Goal: Transaction & Acquisition: Purchase product/service

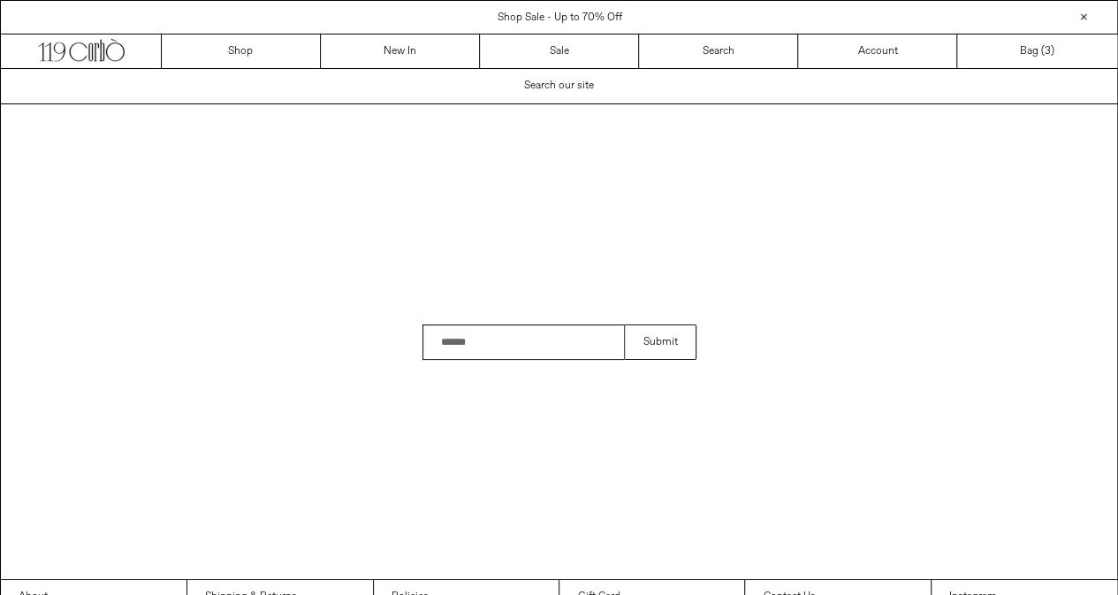
click at [523, 352] on input "Search" at bounding box center [524, 341] width 202 height 35
type input "***"
click at [523, 352] on input "Search" at bounding box center [524, 341] width 202 height 35
type input "*******"
click at [624, 324] on button "Submit" at bounding box center [660, 341] width 72 height 35
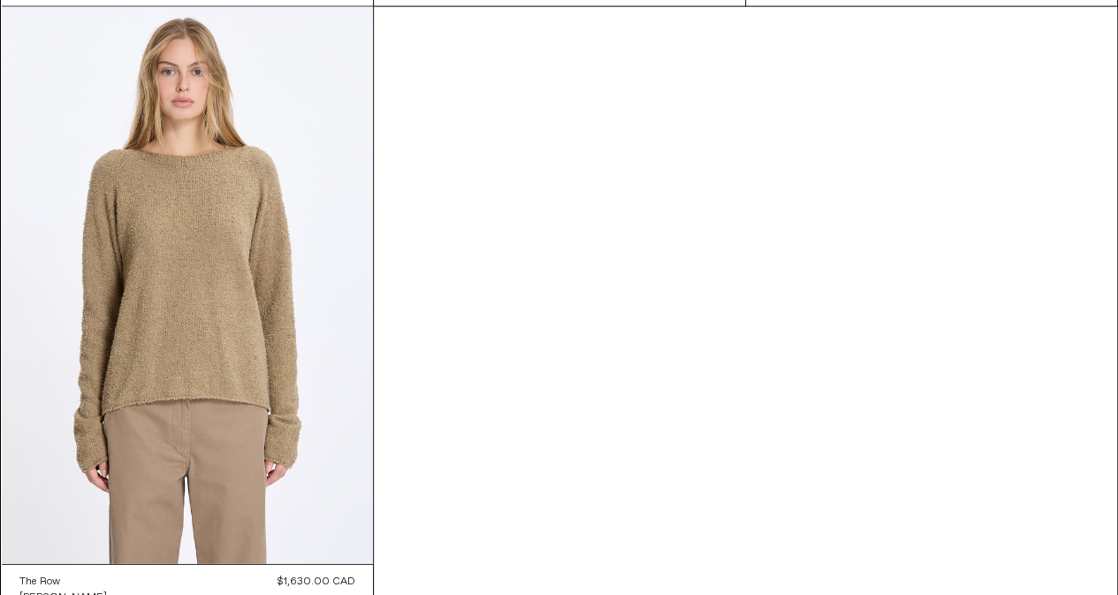
scroll to position [2171, 0]
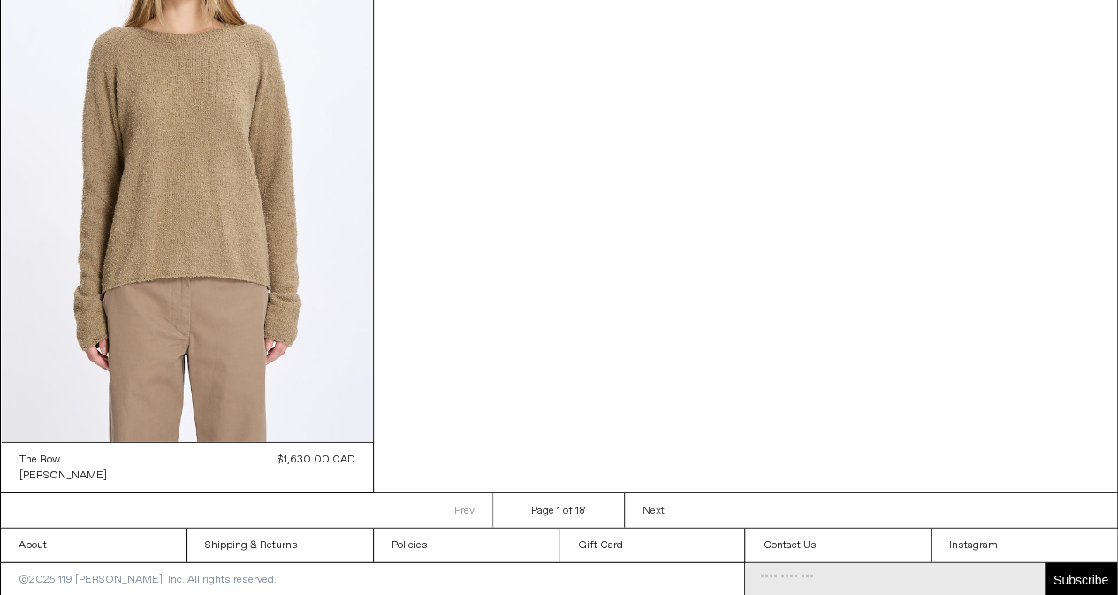
click at [648, 504] on span "Next" at bounding box center [654, 511] width 22 height 14
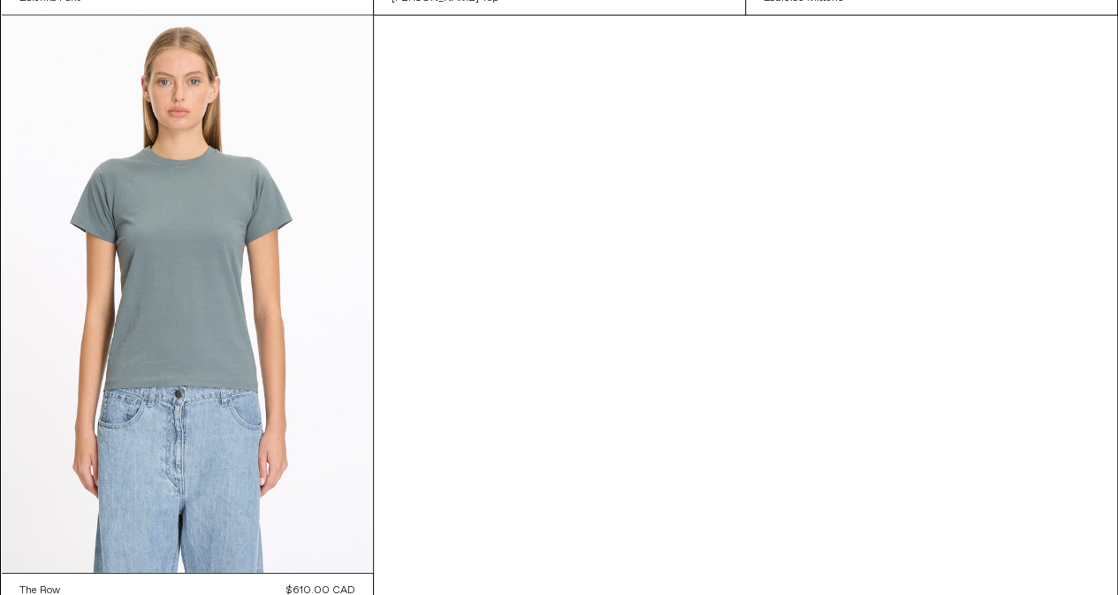
scroll to position [2169, 0]
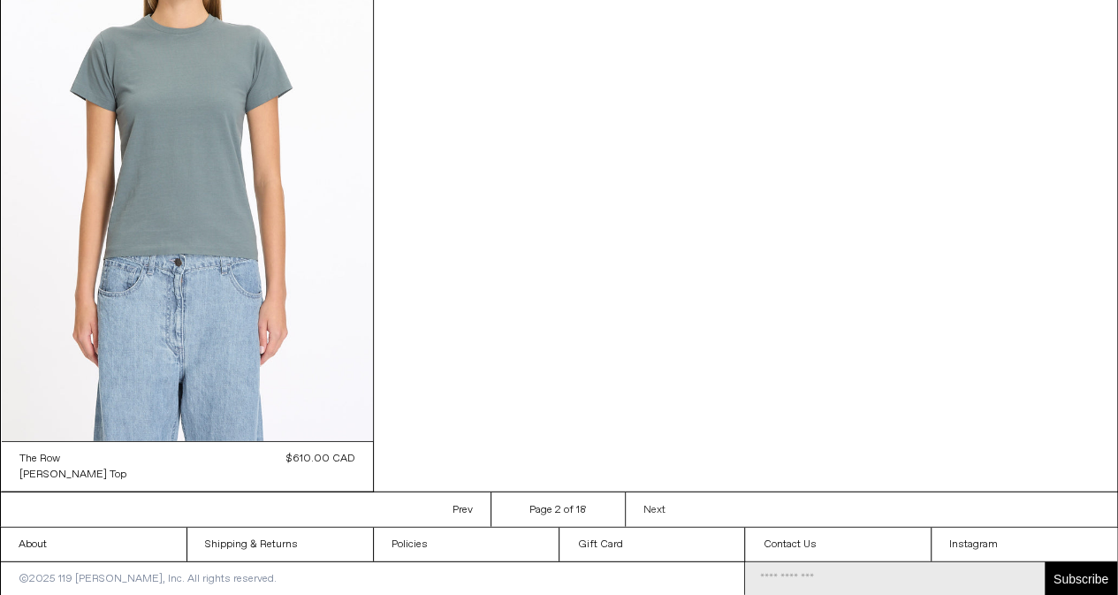
click at [658, 499] on link "Next Next page" at bounding box center [654, 509] width 58 height 34
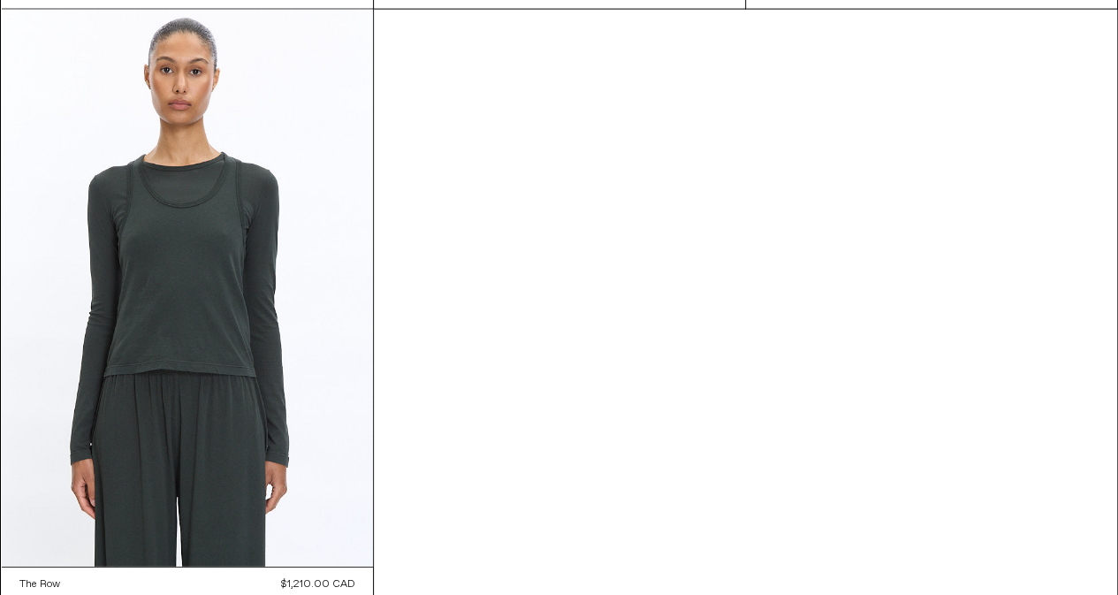
scroll to position [2171, 0]
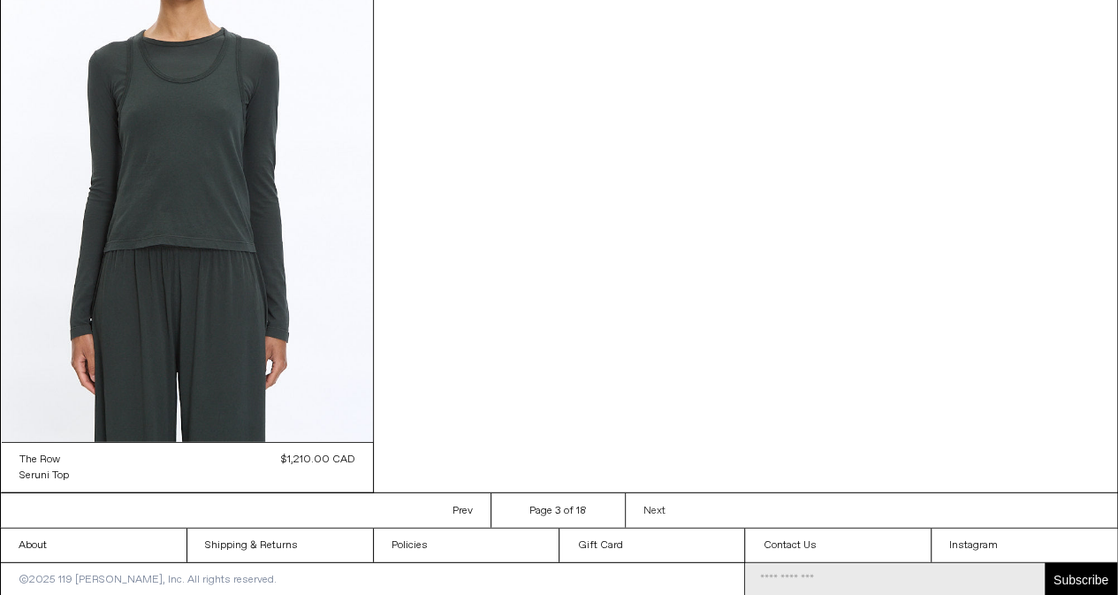
click at [658, 500] on link "Next Next page" at bounding box center [654, 510] width 58 height 34
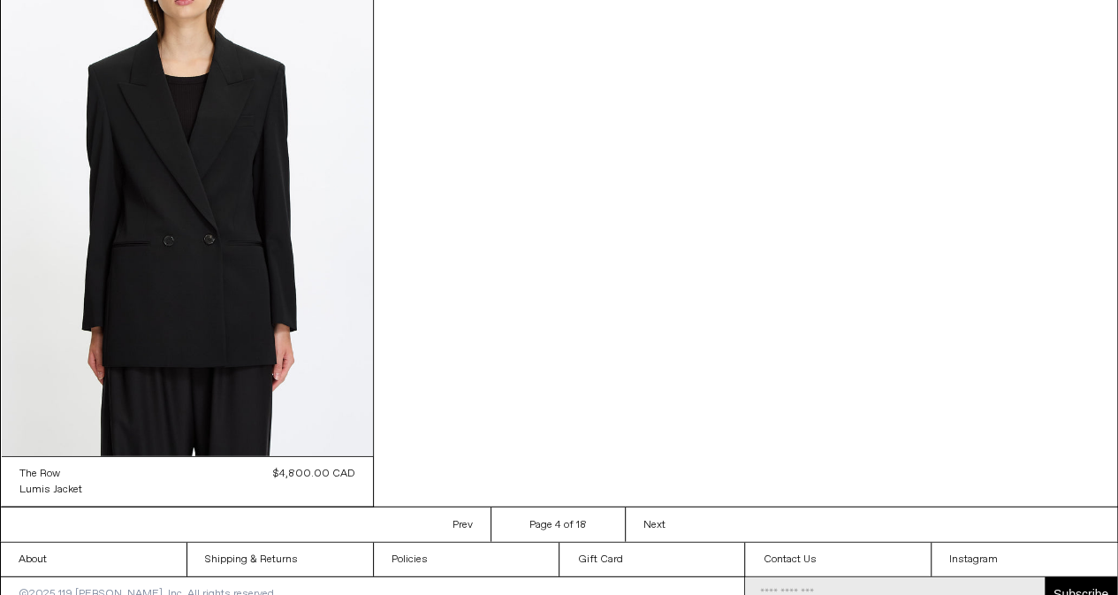
scroll to position [2169, 0]
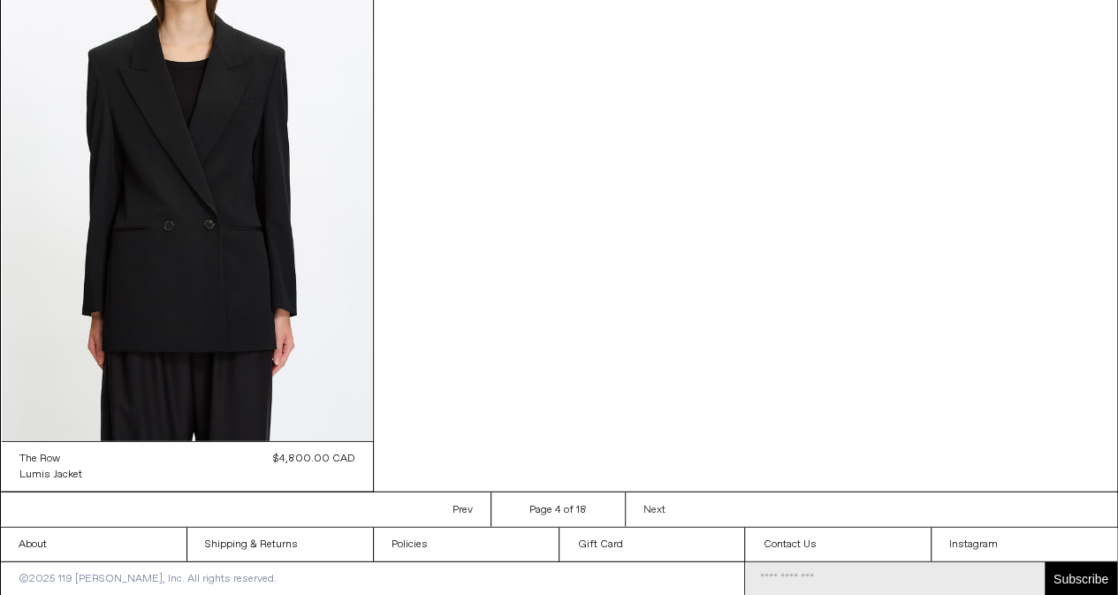
click at [640, 515] on link "Next Next page" at bounding box center [654, 509] width 58 height 34
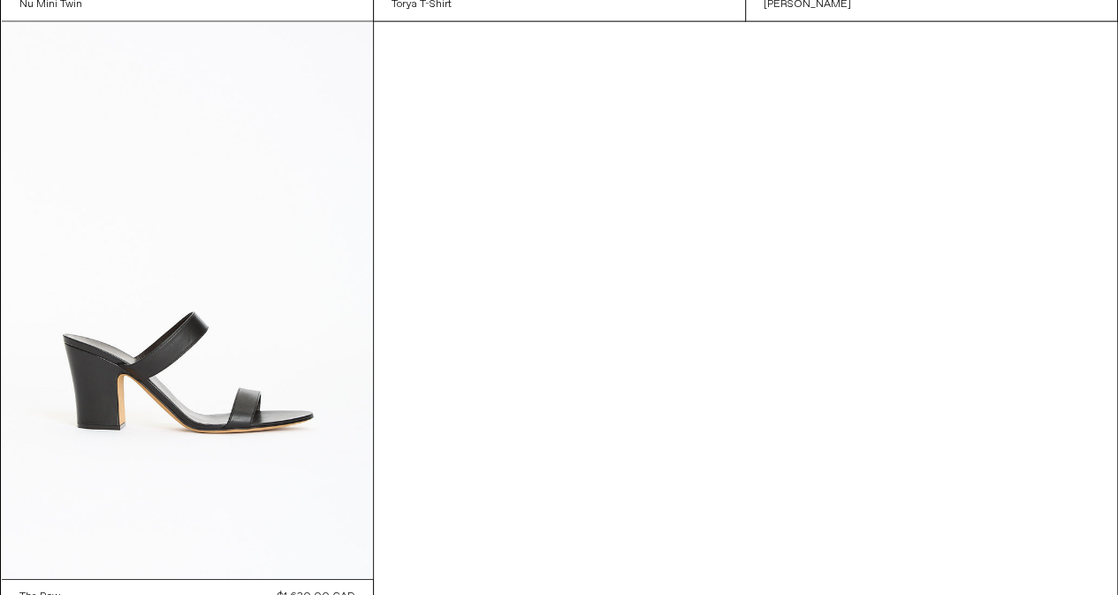
scroll to position [2169, 0]
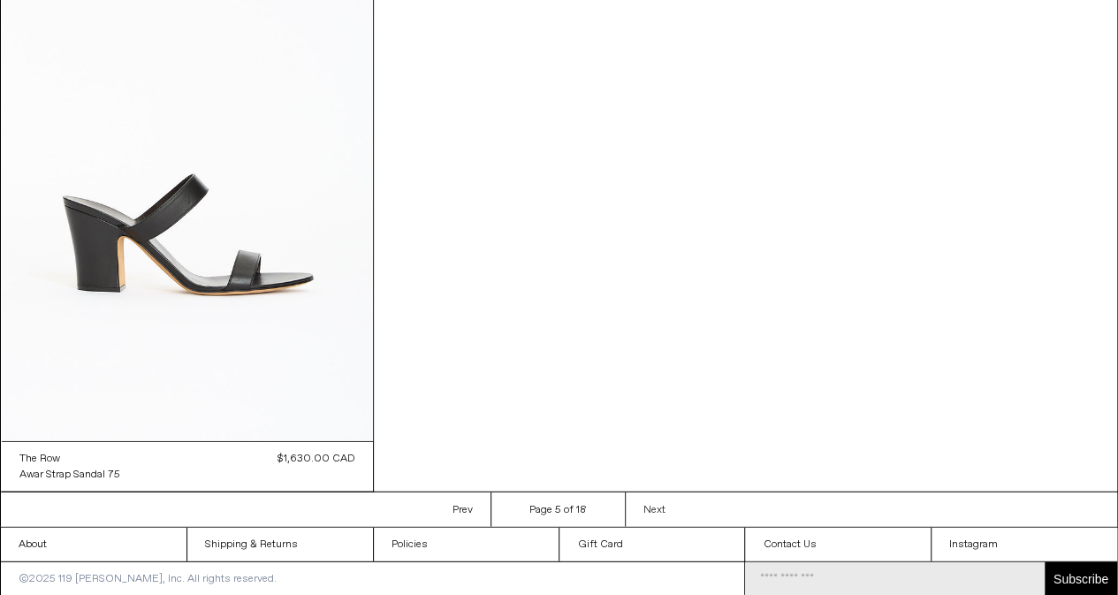
click at [656, 494] on link "Next Next page" at bounding box center [654, 509] width 58 height 34
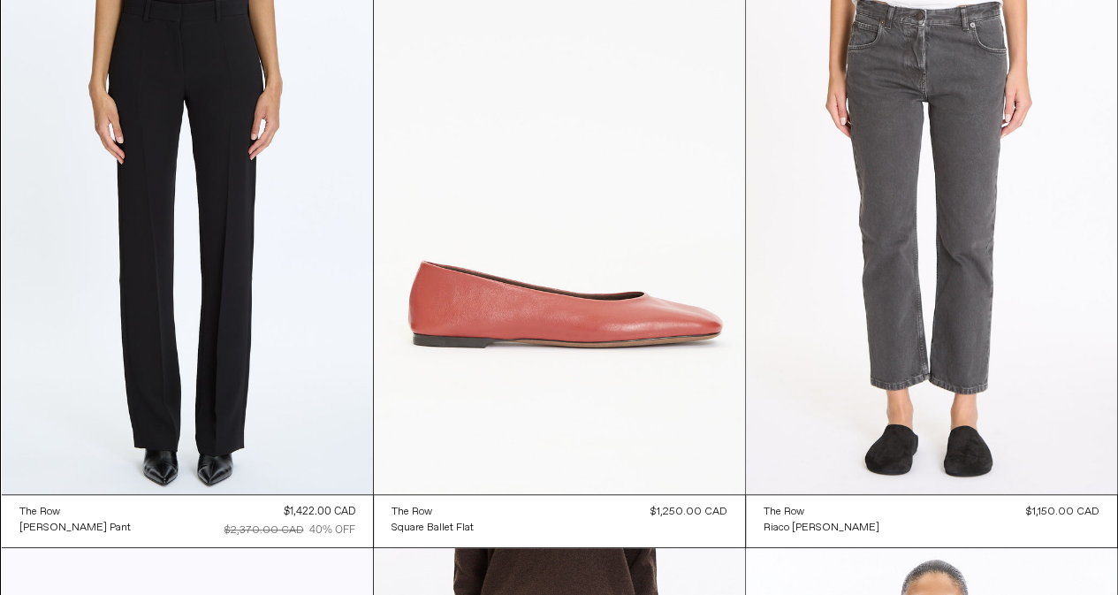
scroll to position [356, 0]
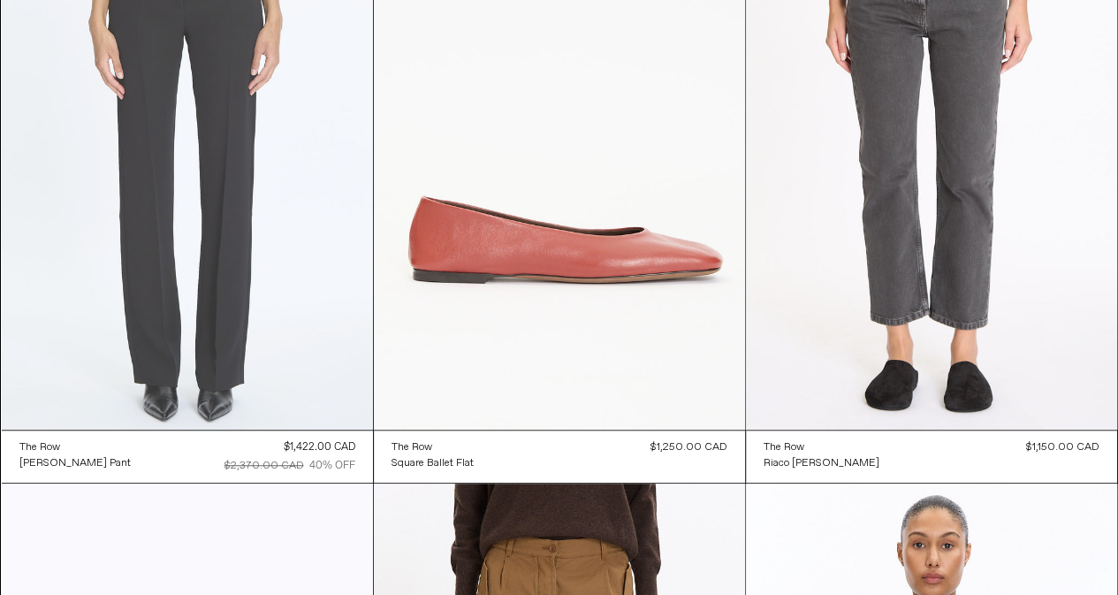
click at [257, 351] on at bounding box center [187, 151] width 371 height 557
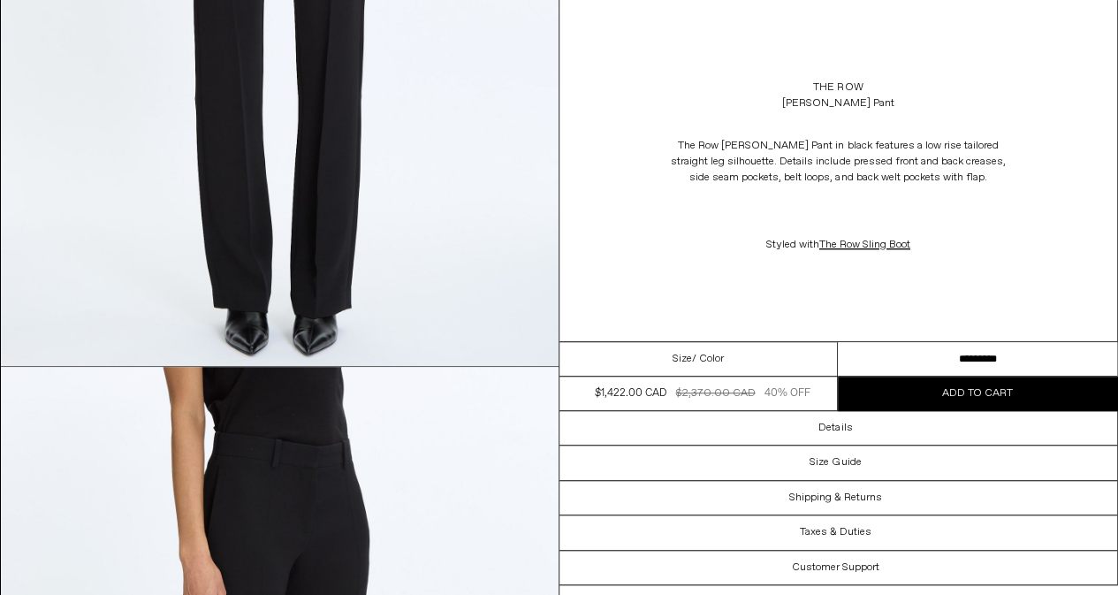
scroll to position [438, 0]
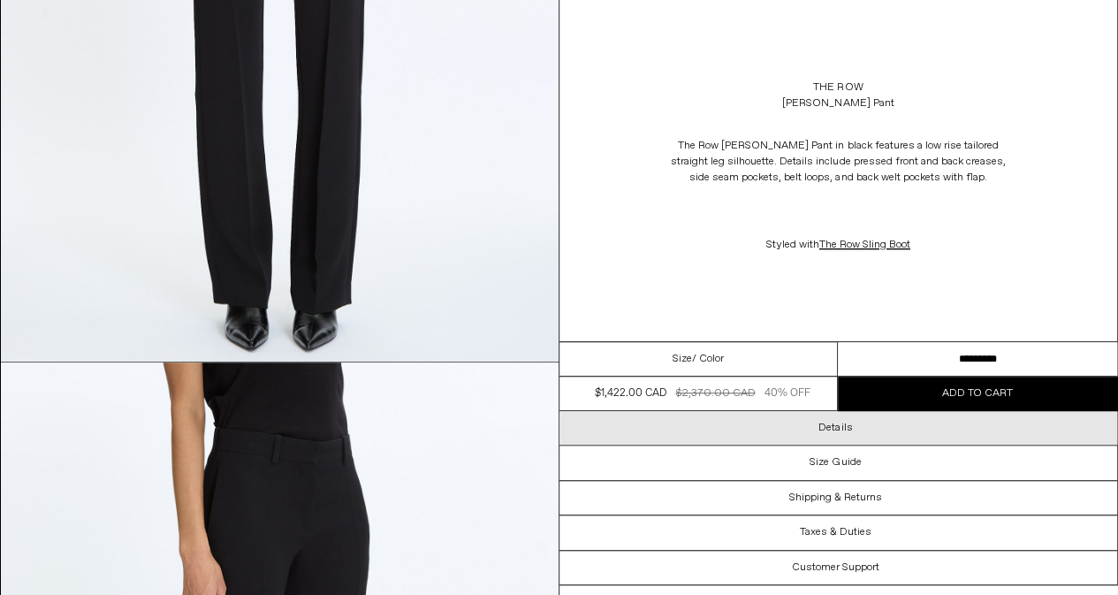
click at [846, 430] on h3 "Details" at bounding box center [836, 428] width 34 height 12
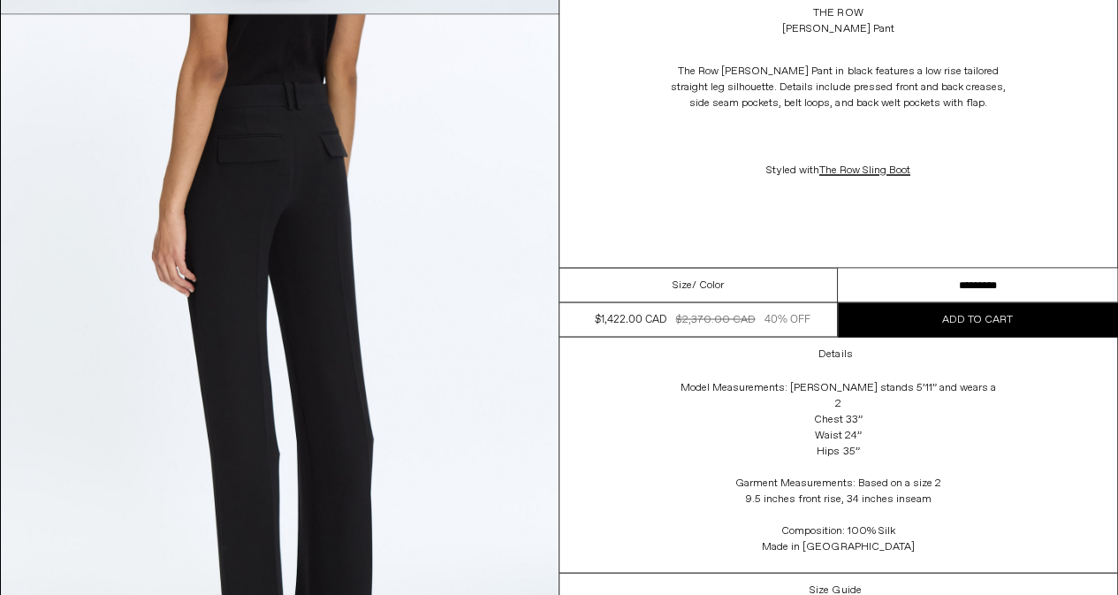
scroll to position [1554, 0]
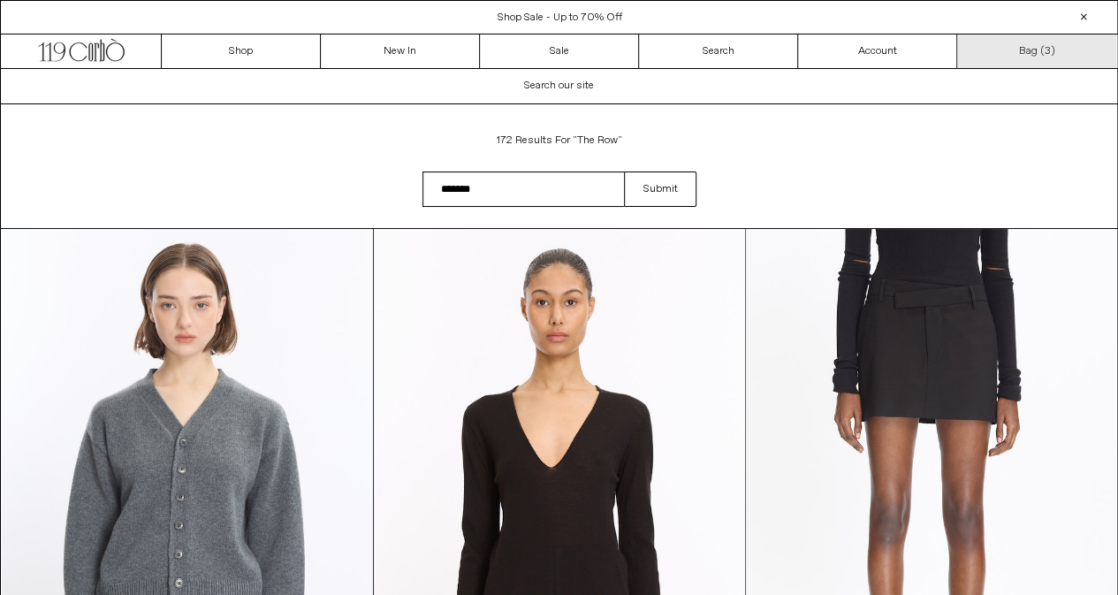
click at [1027, 47] on link "Bag ( 3 )" at bounding box center [1036, 51] width 159 height 34
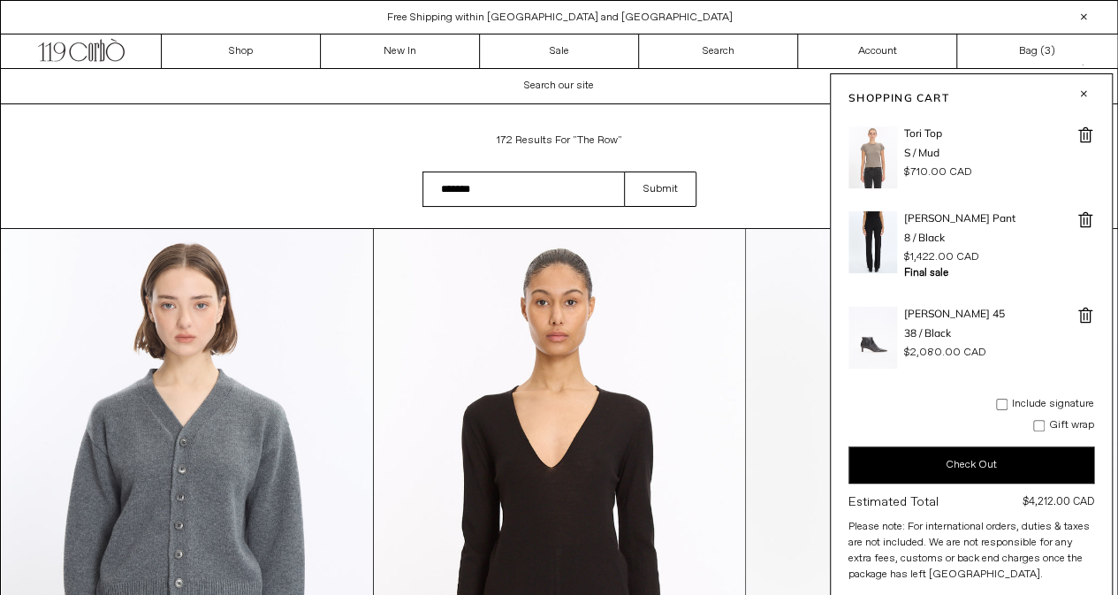
click at [1084, 314] on span at bounding box center [1086, 316] width 18 height 18
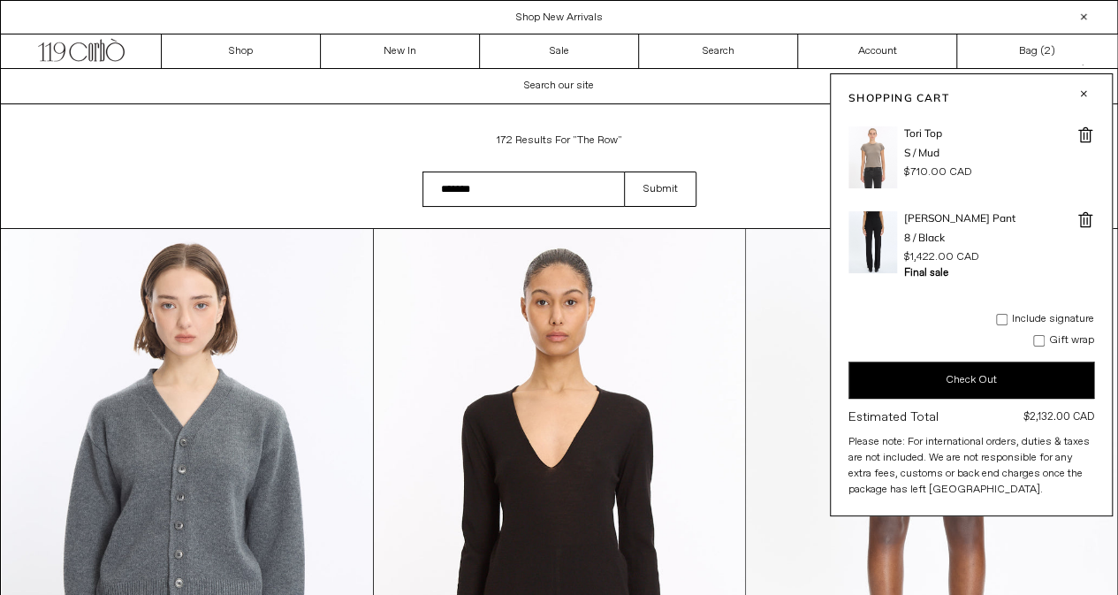
click at [934, 376] on button "Check Out" at bounding box center [972, 380] width 246 height 37
